Goal: Information Seeking & Learning: Learn about a topic

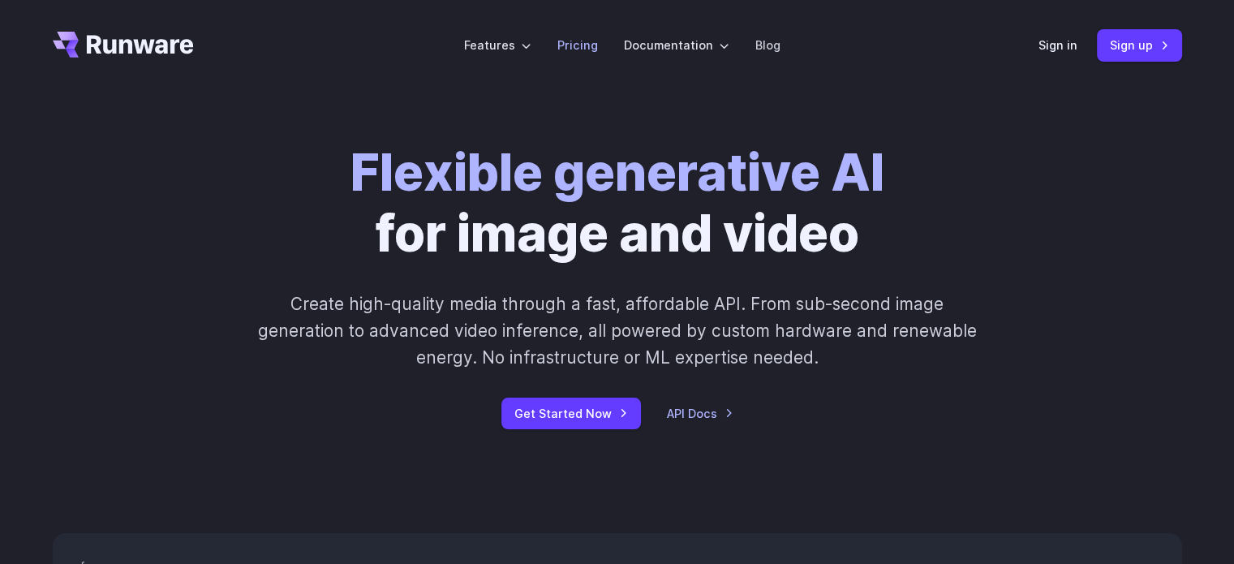
click at [587, 44] on link "Pricing" at bounding box center [577, 45] width 41 height 19
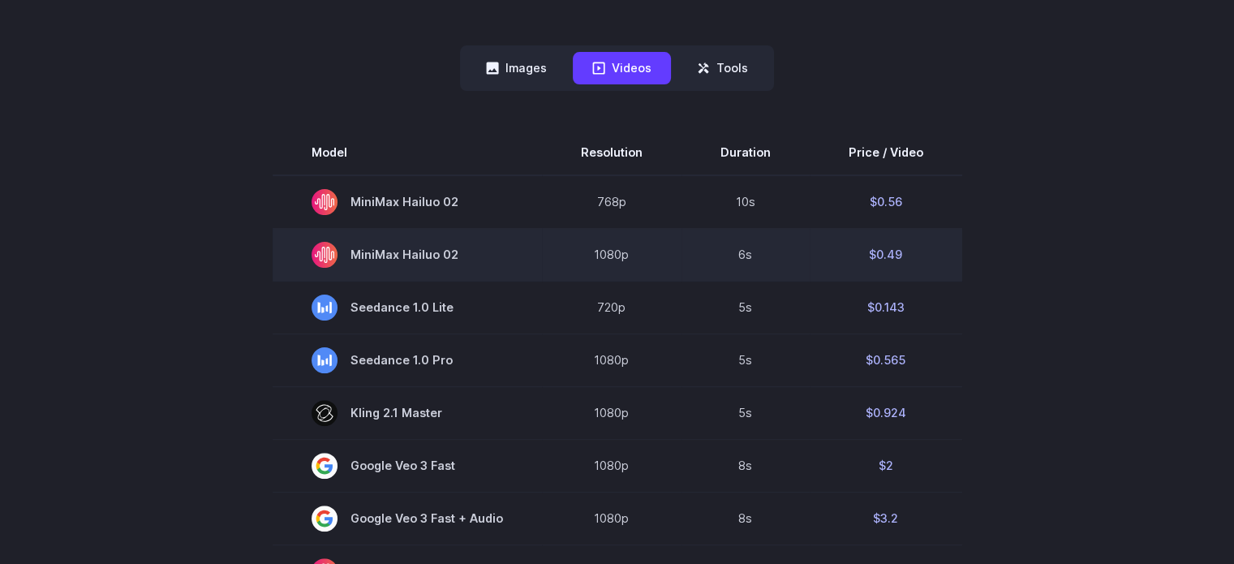
scroll to position [405, 0]
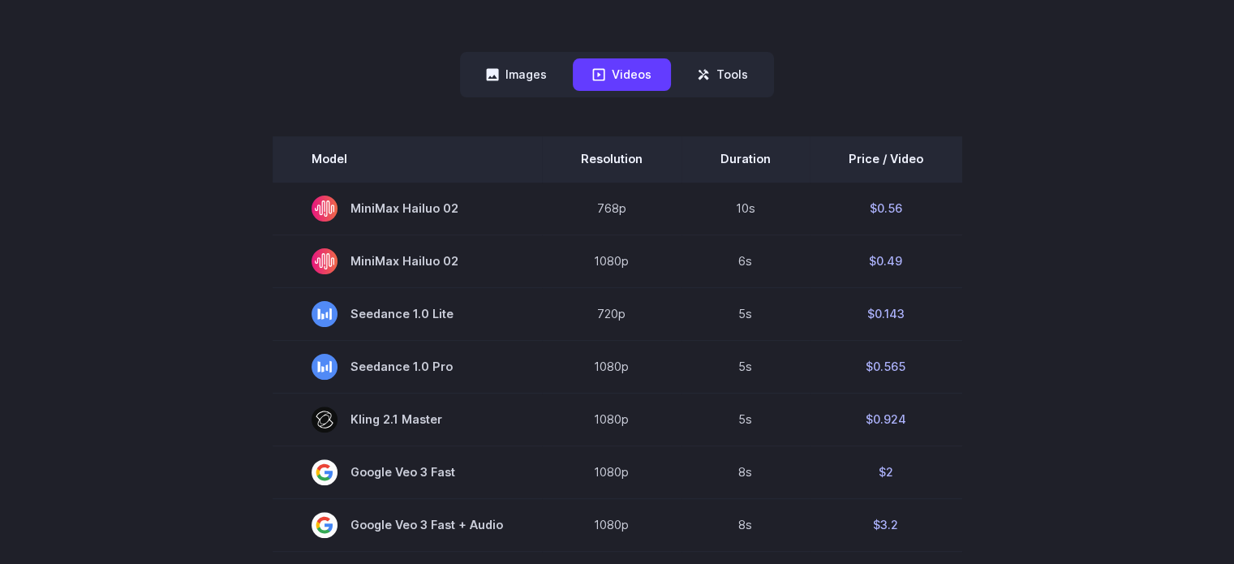
click at [886, 161] on th "Price / Video" at bounding box center [885, 158] width 152 height 45
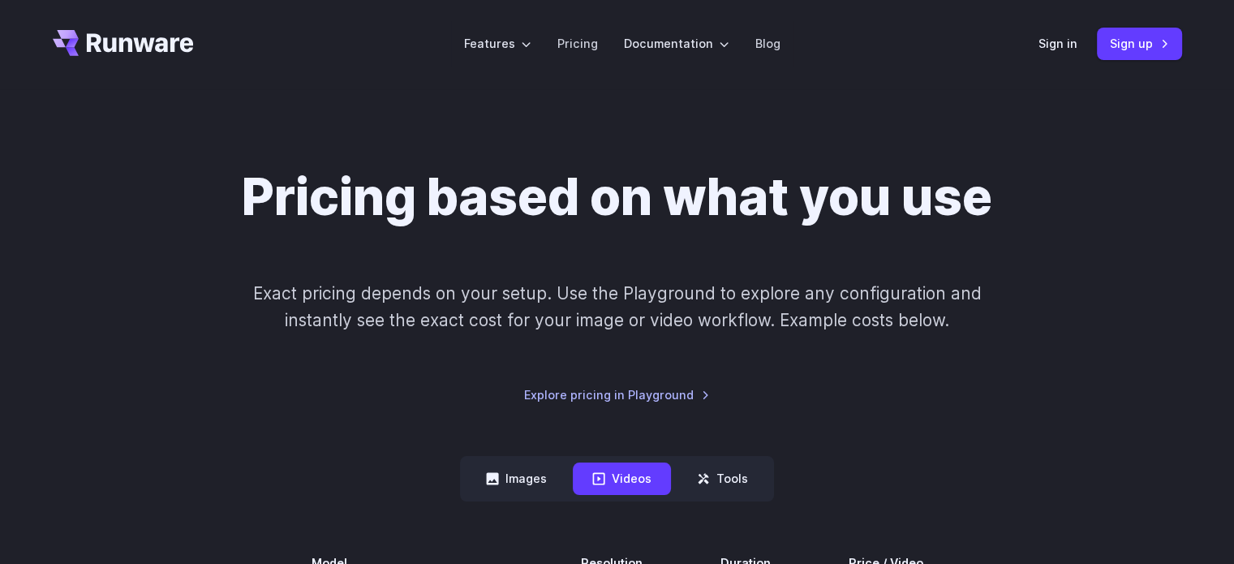
scroll to position [0, 0]
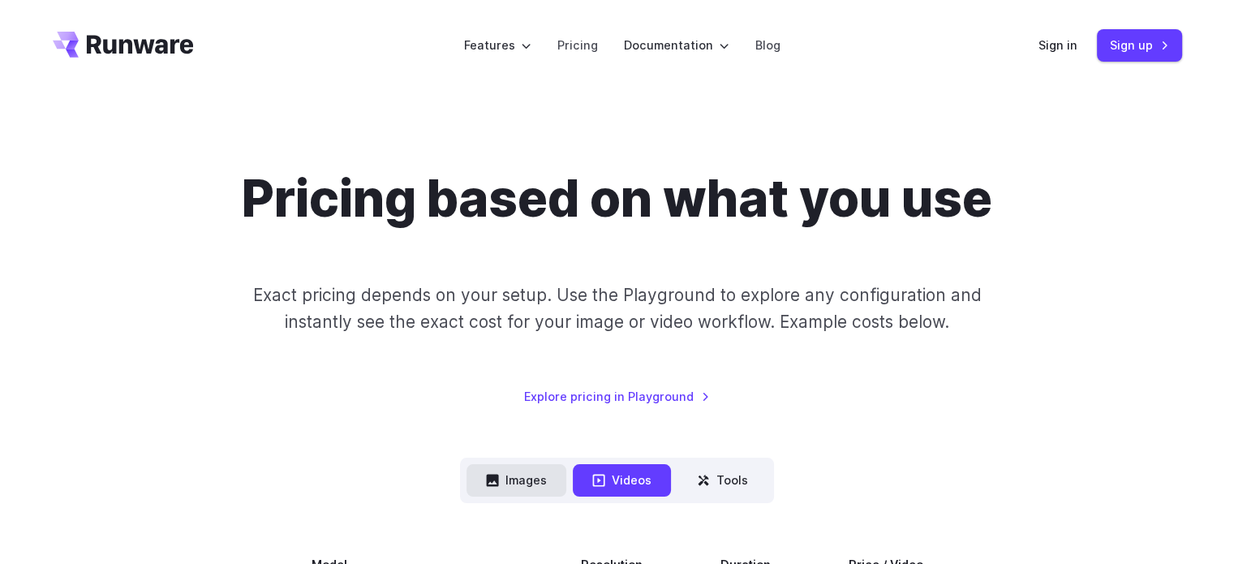
click at [513, 478] on button "Images" at bounding box center [516, 480] width 100 height 32
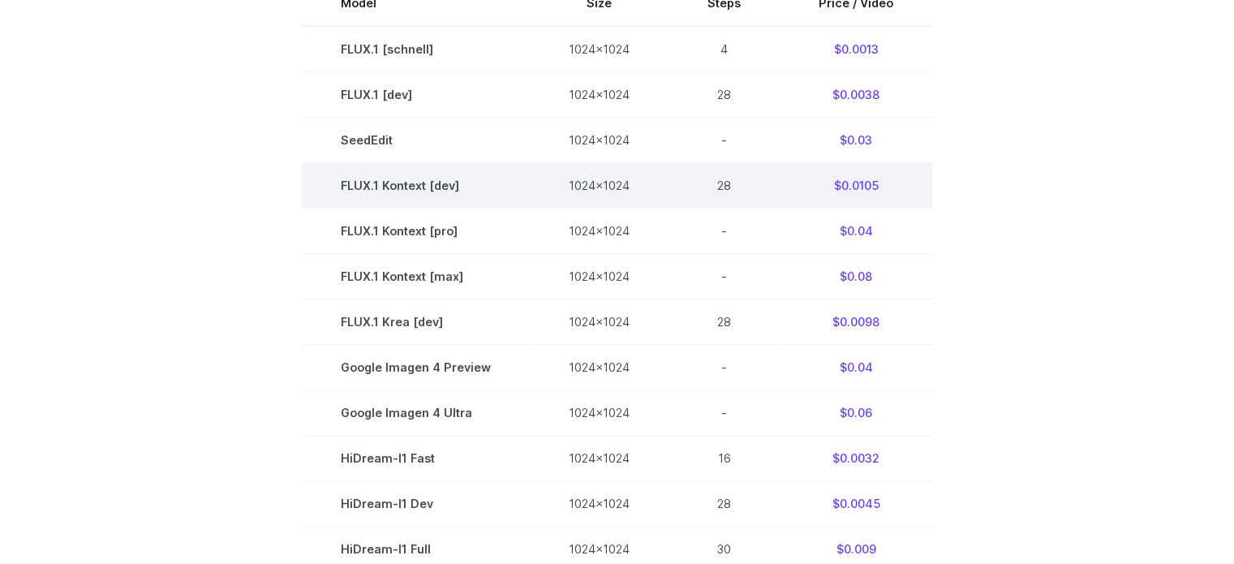
scroll to position [568, 0]
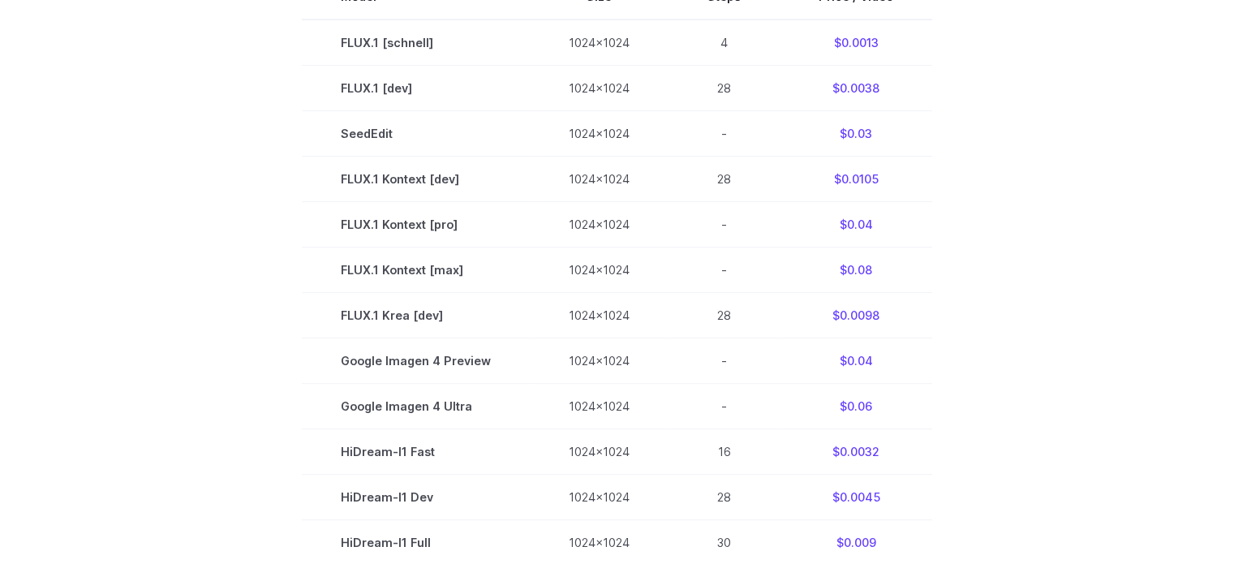
drag, startPoint x: 267, startPoint y: 120, endPoint x: 262, endPoint y: 139, distance: 19.3
click at [267, 120] on section "Model Size Steps Price / Video FLUX.1 [schnell] 1024x1024 4 $0.0013 FLUX.1 [dev…" at bounding box center [617, 360] width 1129 height 773
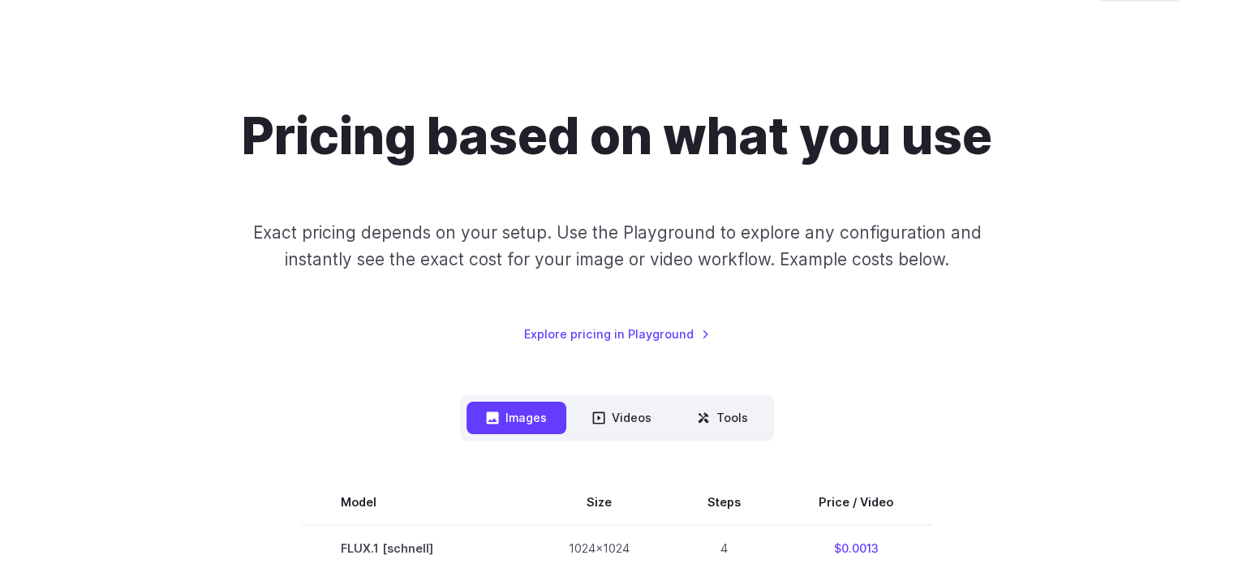
scroll to position [405, 0]
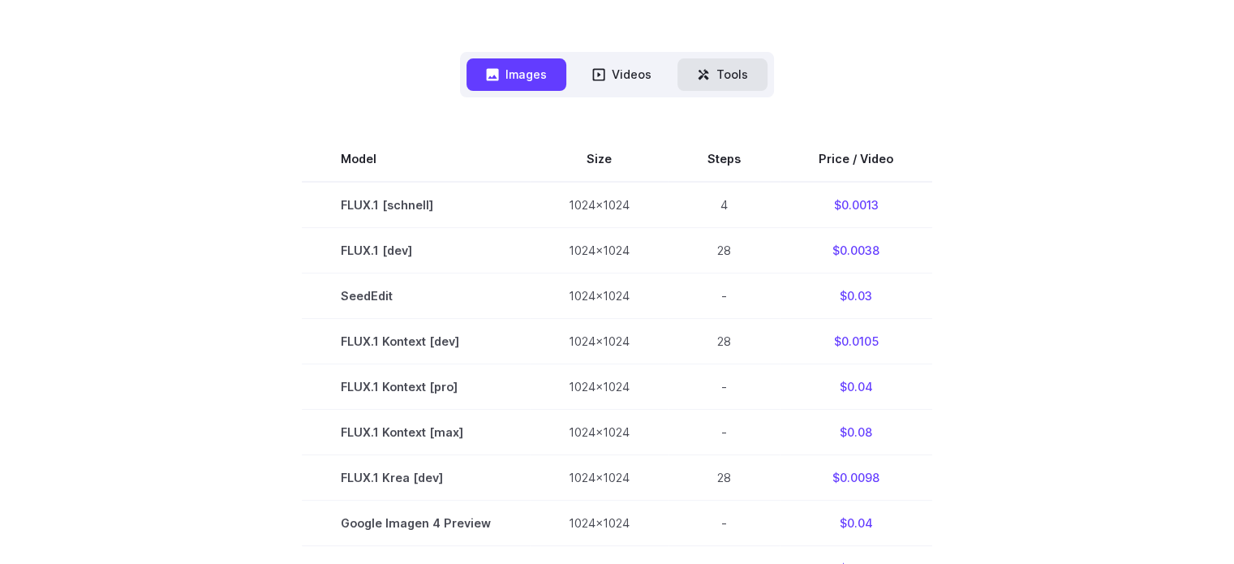
click at [753, 78] on button "Tools" at bounding box center [722, 74] width 90 height 32
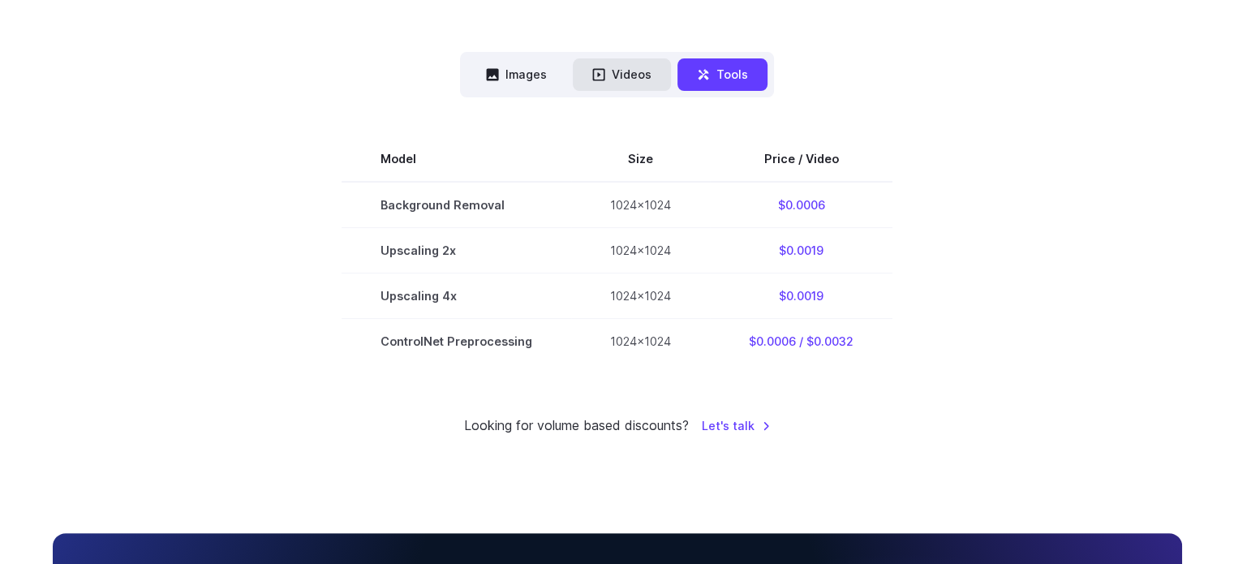
click at [607, 75] on button "Videos" at bounding box center [622, 74] width 98 height 32
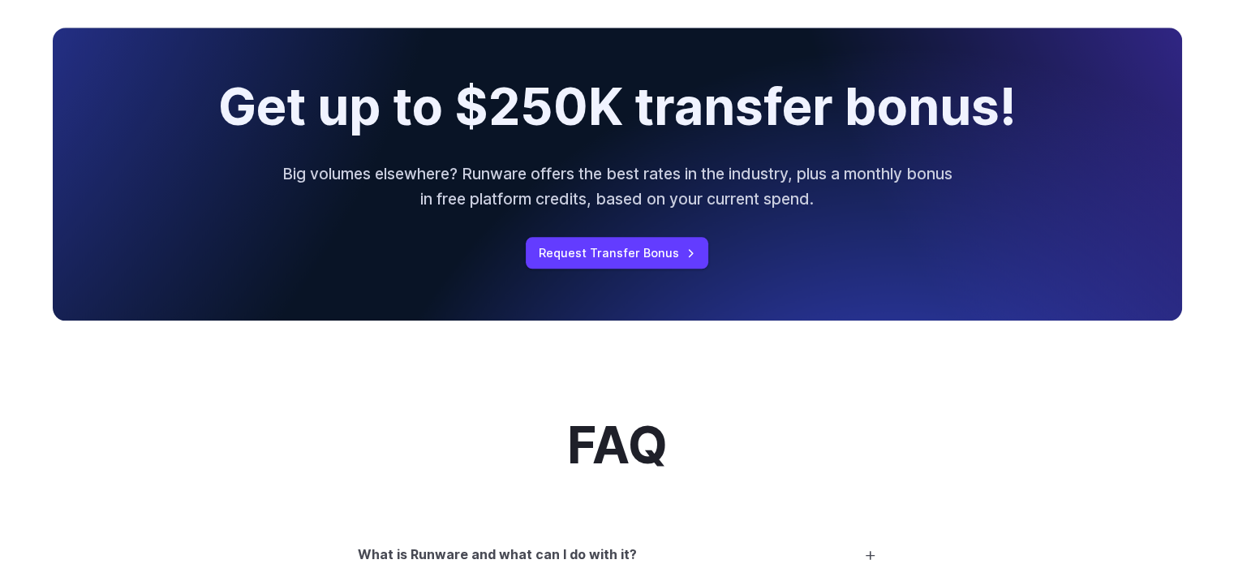
scroll to position [1784, 0]
